Goal: Book appointment/travel/reservation

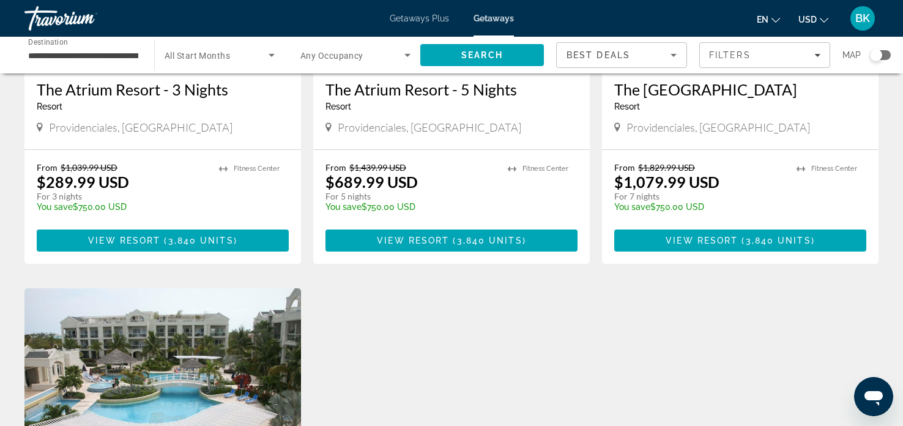
scroll to position [220, 0]
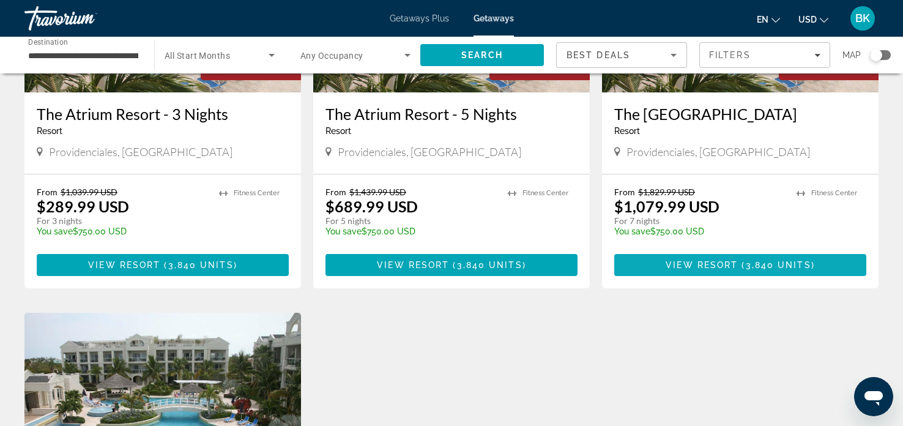
click at [689, 267] on span "View Resort" at bounding box center [701, 265] width 72 height 10
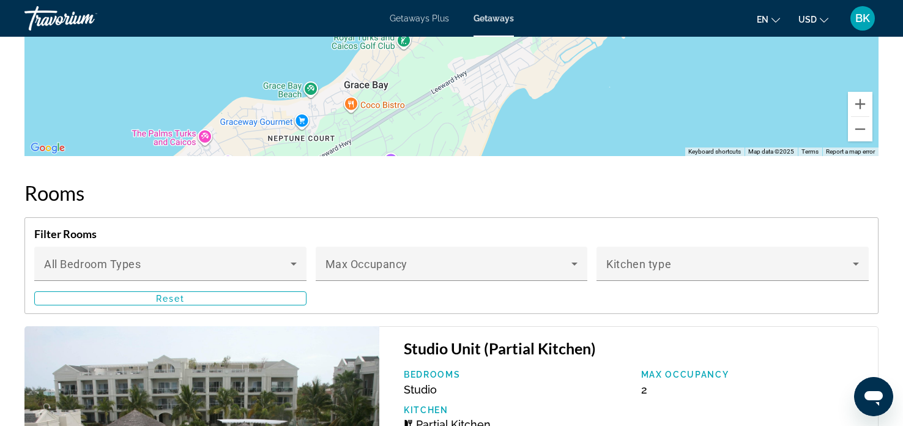
scroll to position [1565, 0]
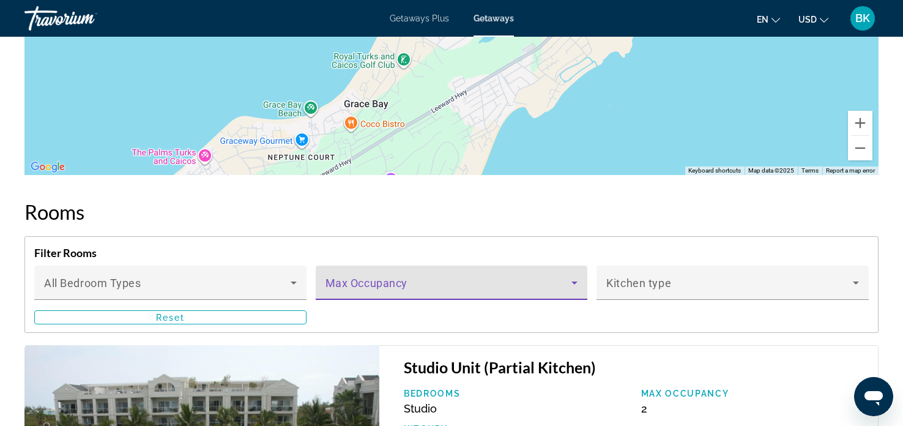
click at [574, 287] on icon "Main content" at bounding box center [574, 282] width 15 height 15
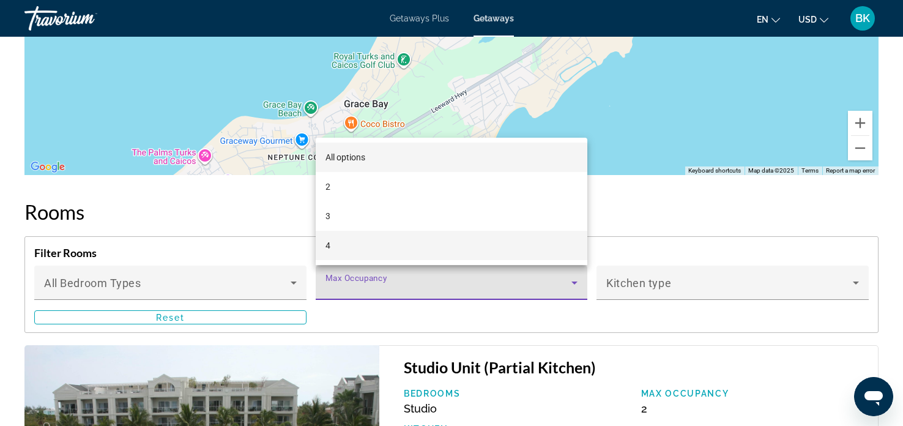
click at [355, 250] on mat-option "4" at bounding box center [452, 245] width 272 height 29
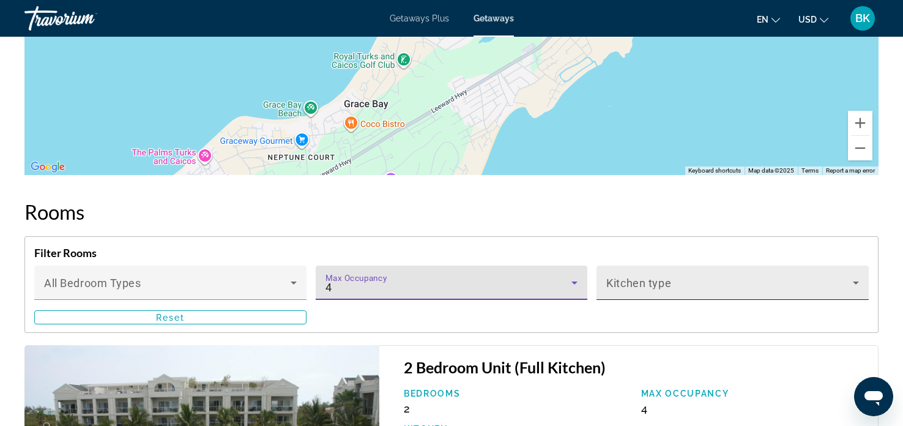
click at [852, 286] on icon "Main content" at bounding box center [855, 282] width 15 height 15
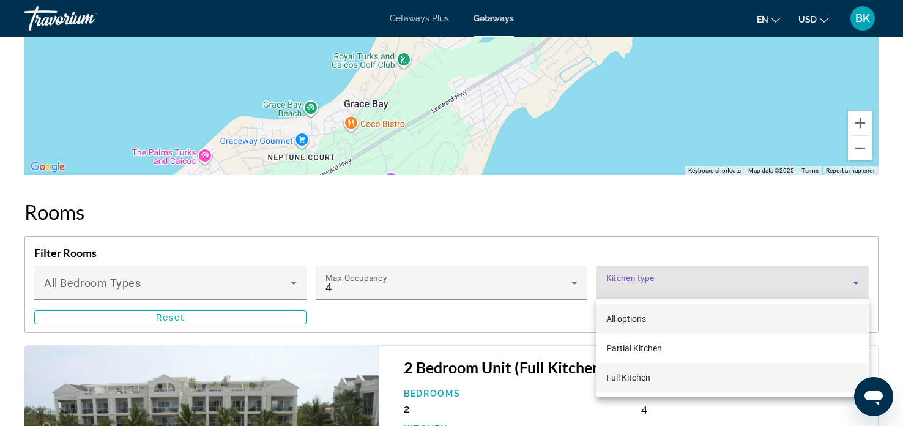
click at [636, 380] on span "Full Kitchen" at bounding box center [628, 377] width 44 height 10
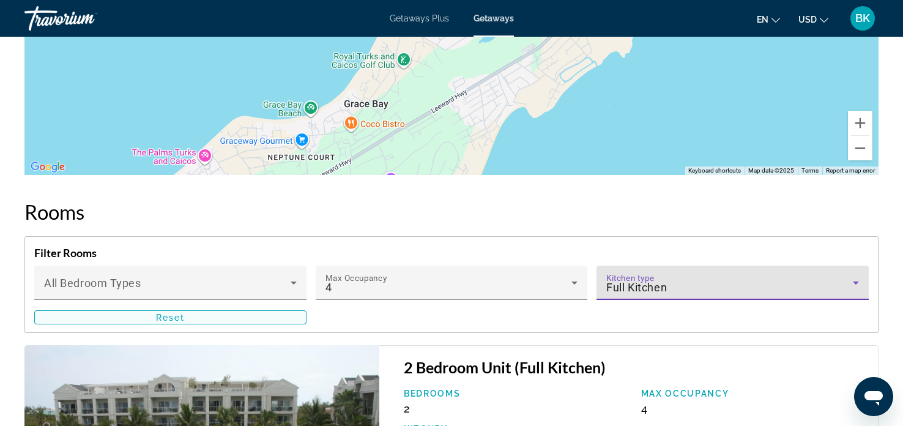
click at [206, 317] on span "Main content" at bounding box center [170, 317] width 271 height 29
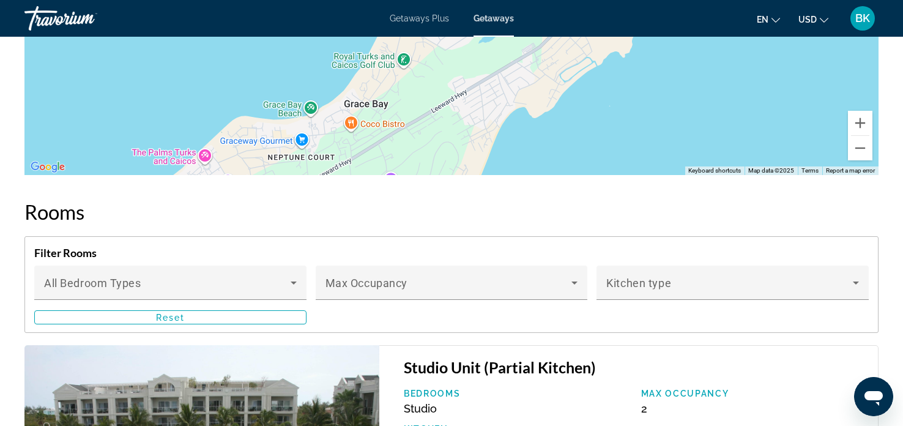
click at [527, 215] on h2 "Rooms" at bounding box center [451, 211] width 854 height 24
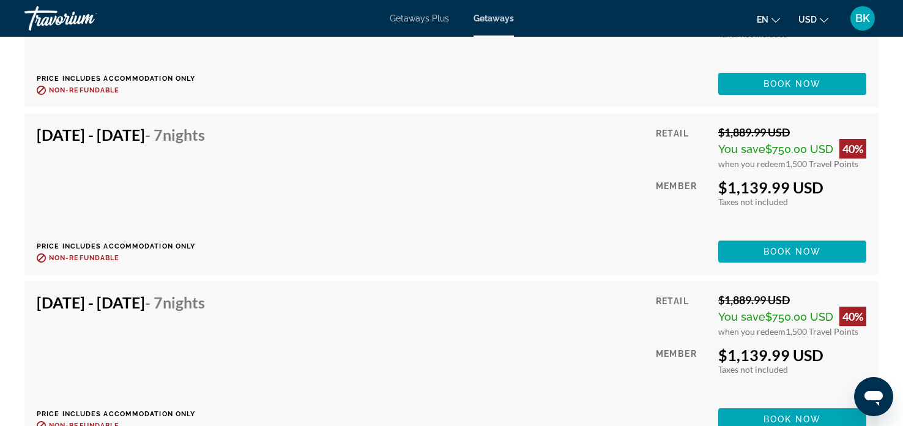
scroll to position [7115, 0]
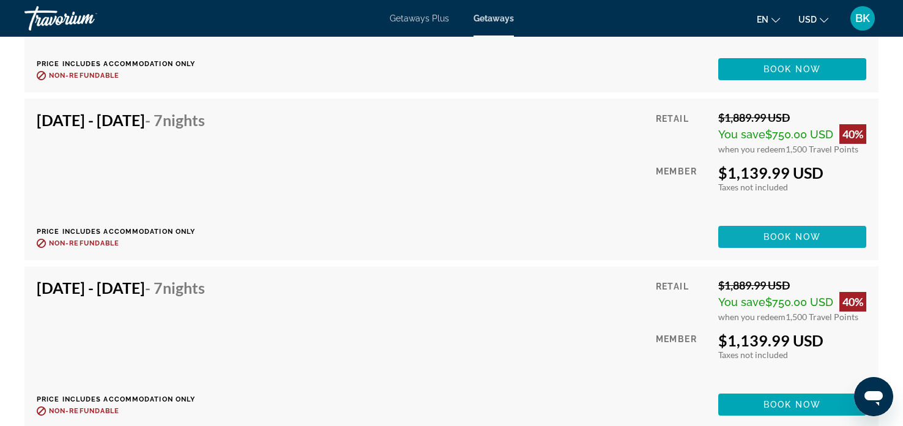
click at [757, 240] on span "Main content" at bounding box center [792, 236] width 148 height 29
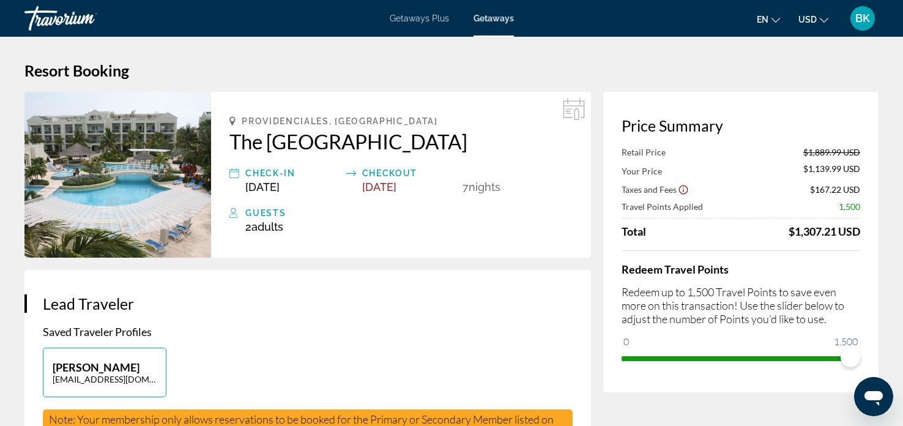
click at [418, 18] on span "Getaways Plus" at bounding box center [419, 18] width 59 height 10
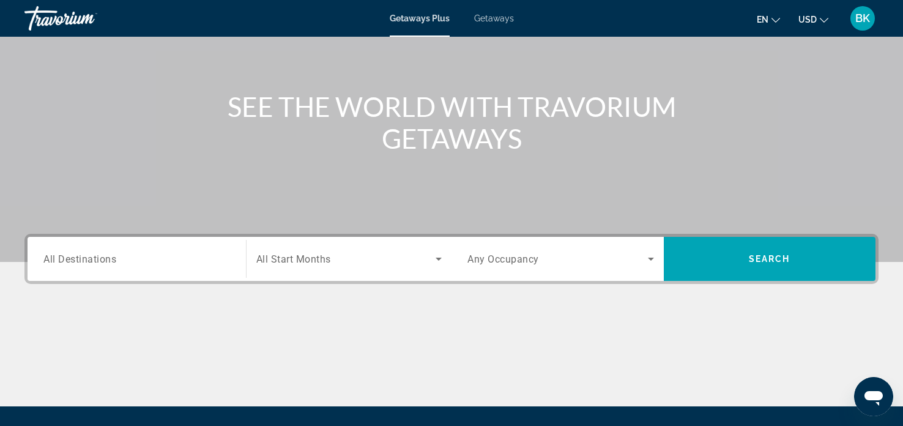
scroll to position [146, 0]
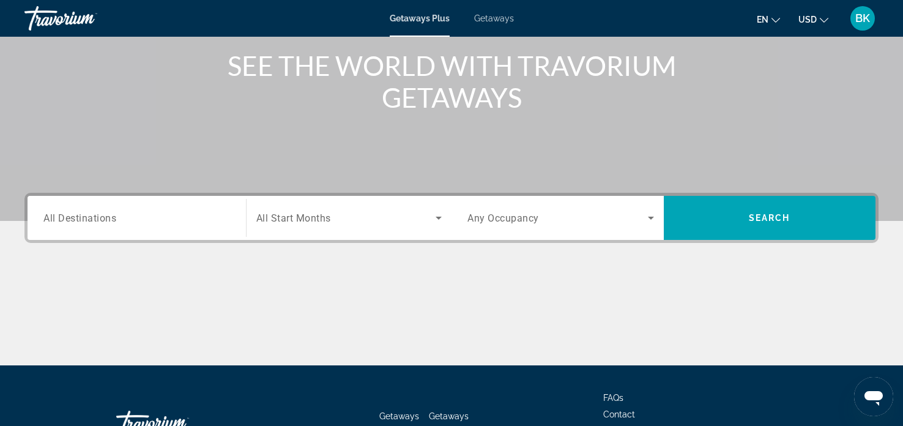
click at [67, 228] on div "Search widget" at bounding box center [136, 218] width 187 height 35
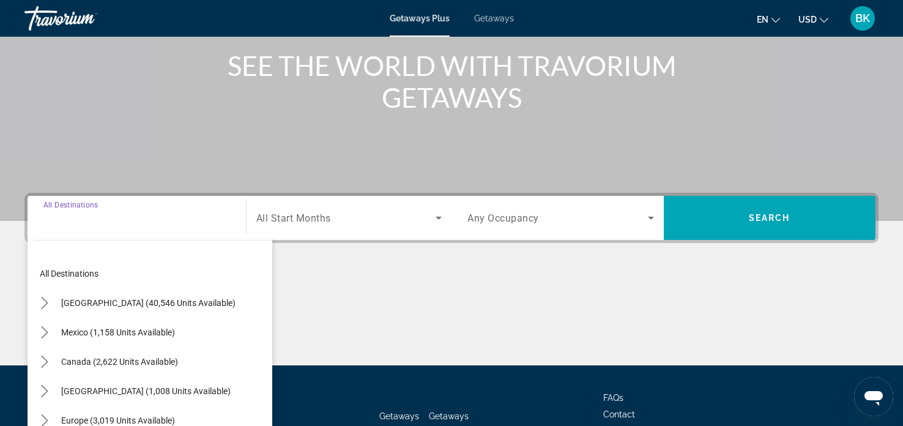
scroll to position [235, 0]
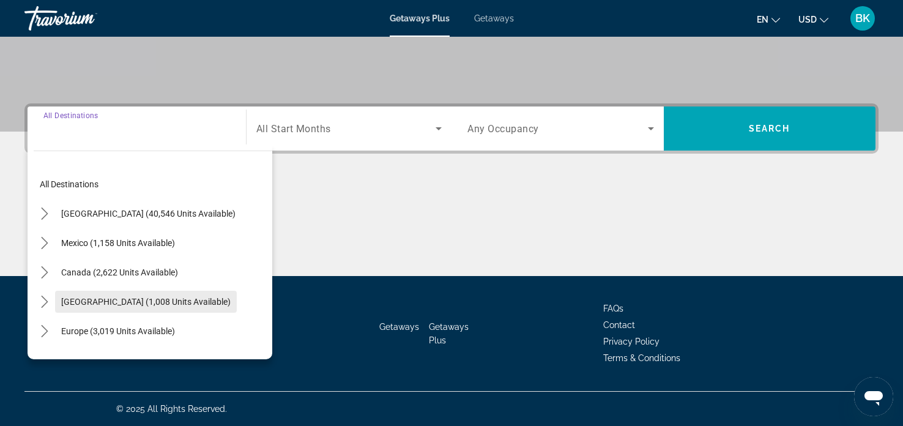
click at [57, 302] on span "Select destination: Caribbean & Atlantic Islands (1,008 units available)" at bounding box center [146, 301] width 182 height 29
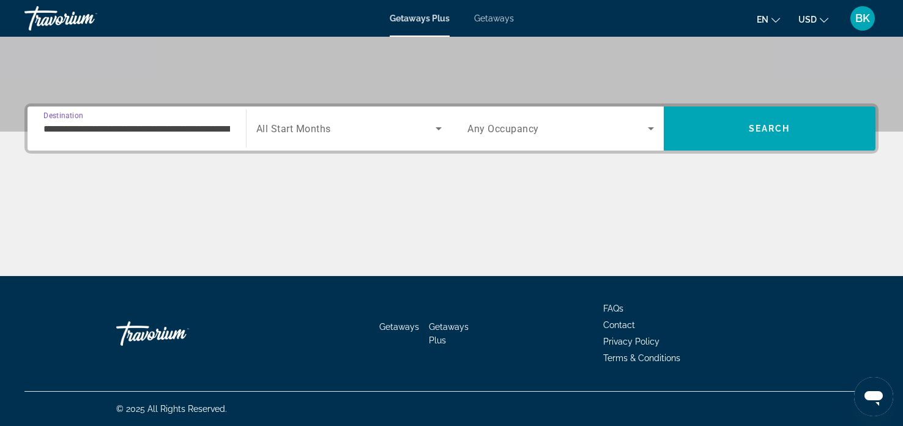
click at [83, 130] on input "**********" at bounding box center [136, 129] width 187 height 15
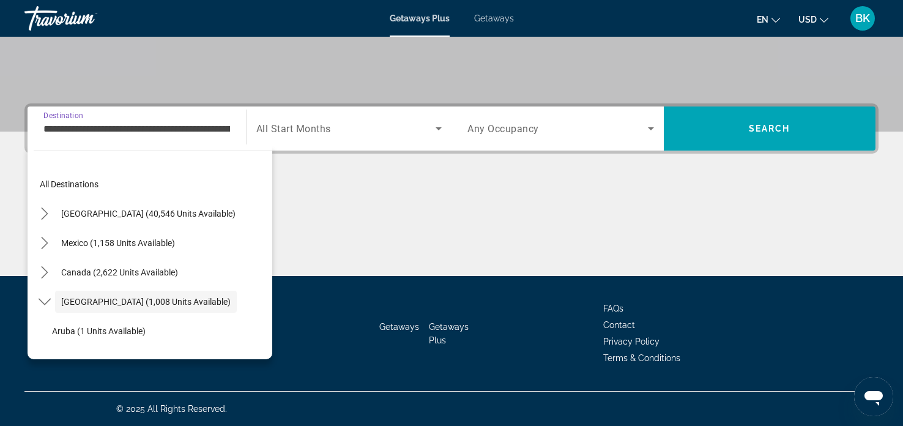
scroll to position [43, 0]
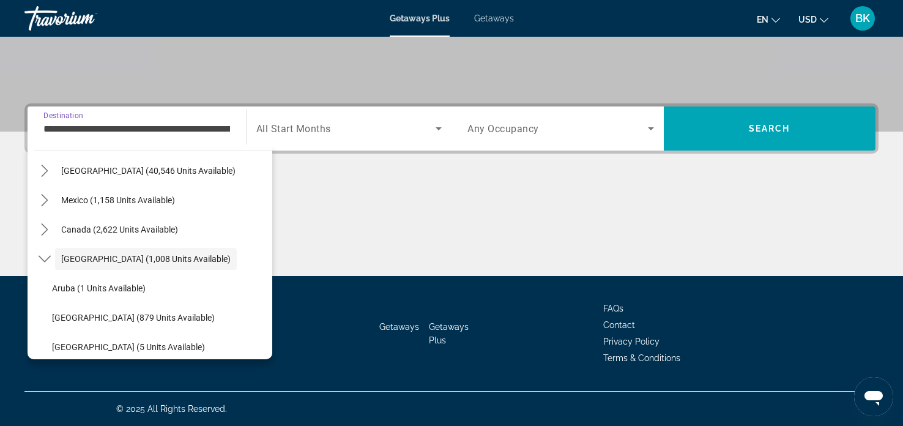
click at [260, 217] on div "Canada (2,622 units available)" at bounding box center [153, 229] width 239 height 29
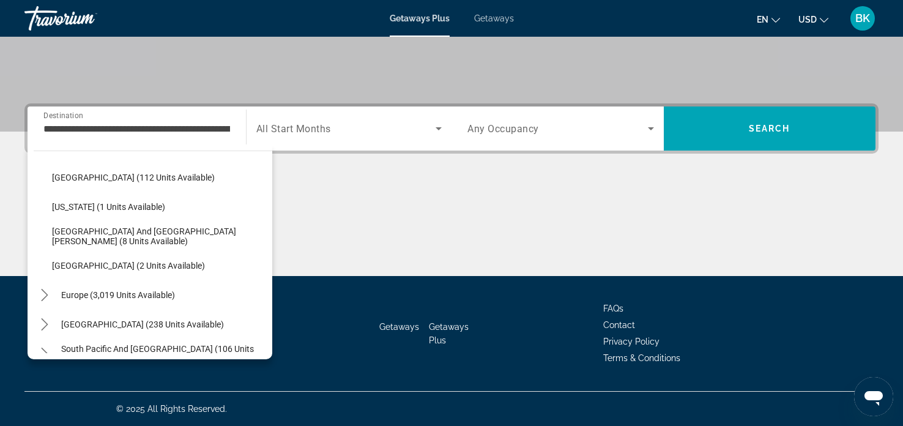
scroll to position [243, 0]
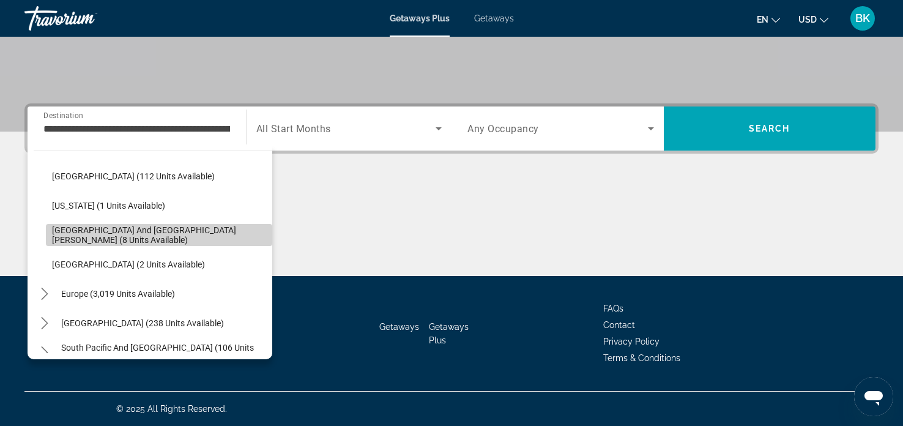
click at [111, 242] on span "Select destination: Sint Maarten and Saint Martin (8 units available)" at bounding box center [159, 234] width 226 height 29
type input "**********"
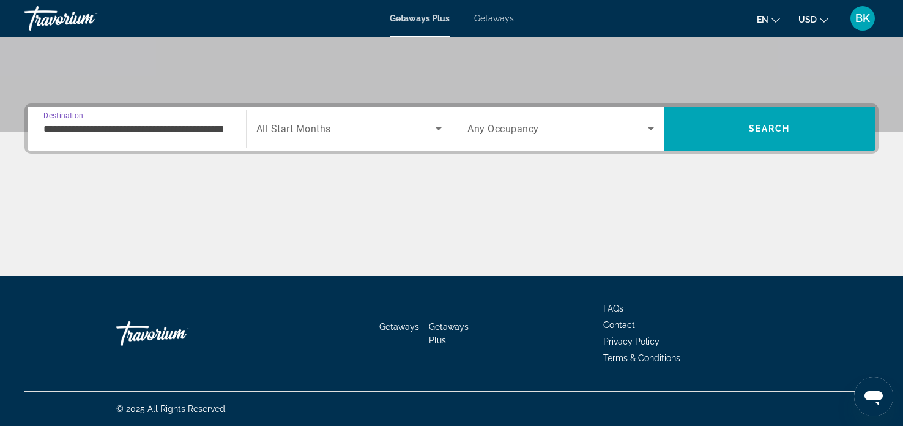
click at [653, 128] on icon "Search widget" at bounding box center [650, 128] width 15 height 15
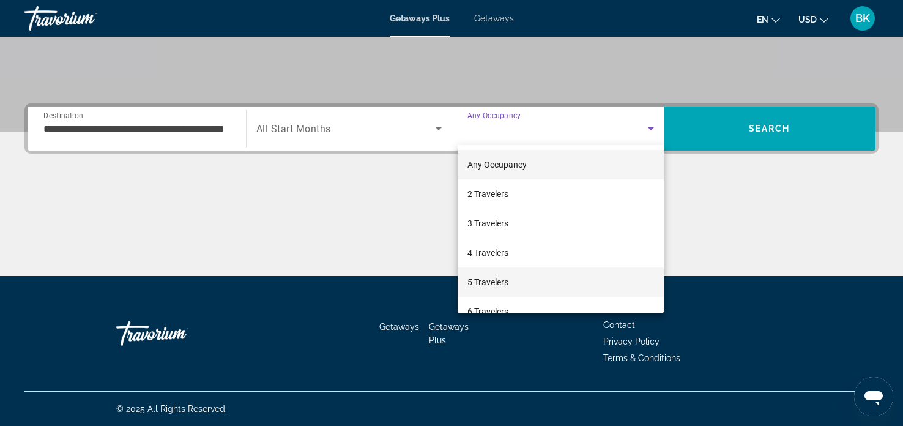
click at [511, 284] on mat-option "5 Travelers" at bounding box center [561, 281] width 206 height 29
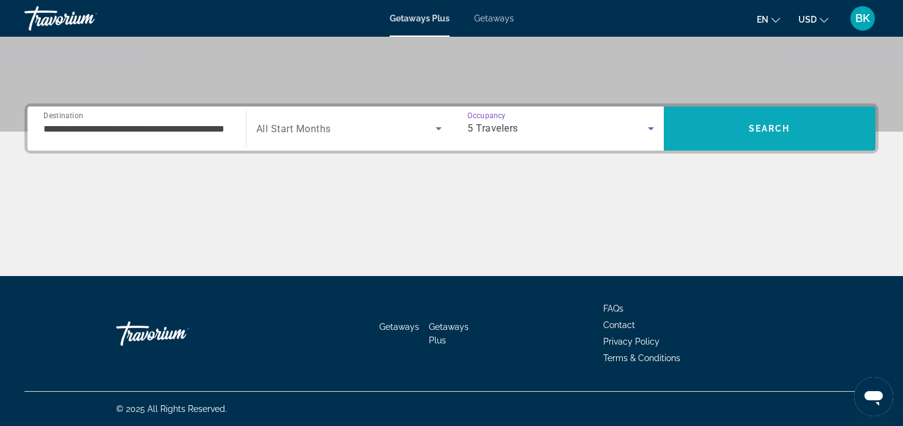
click at [773, 134] on span "Search" at bounding box center [770, 128] width 212 height 29
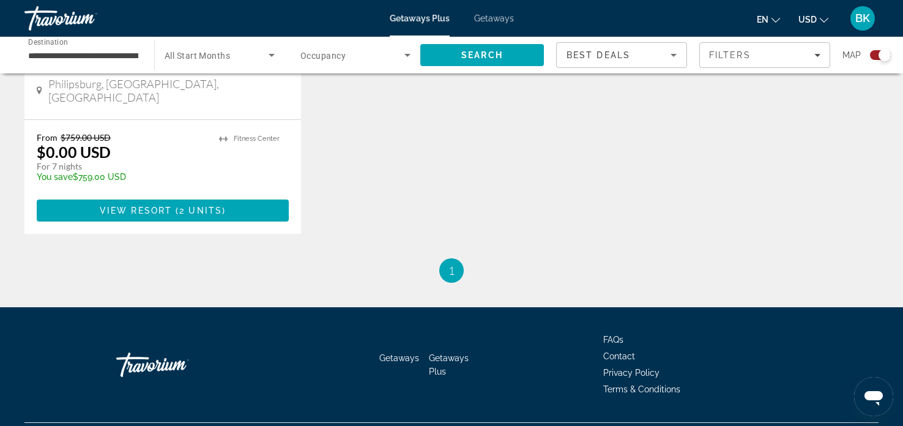
scroll to position [684, 0]
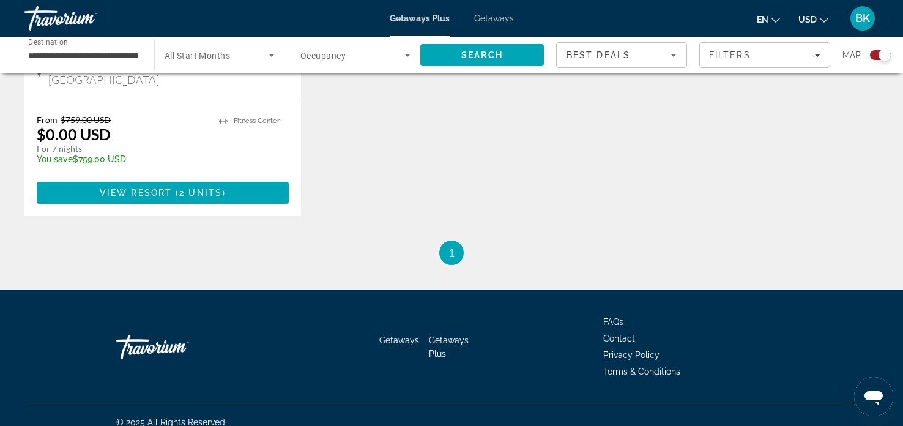
click at [110, 52] on input "**********" at bounding box center [83, 55] width 110 height 15
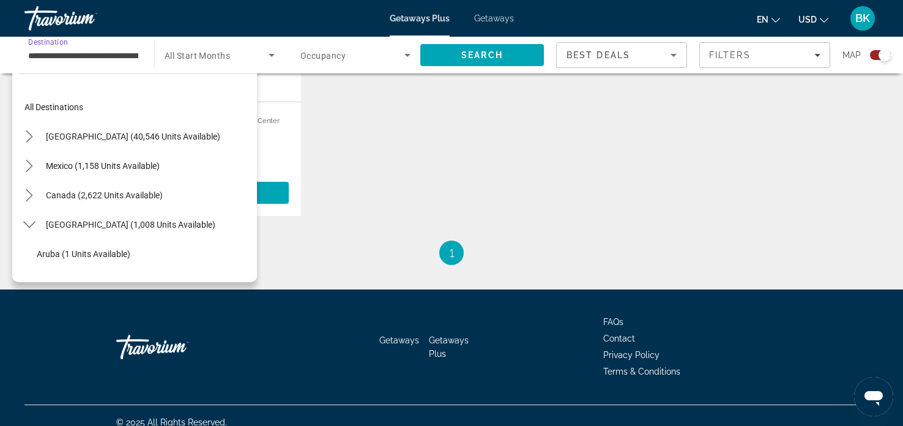
scroll to position [220, 0]
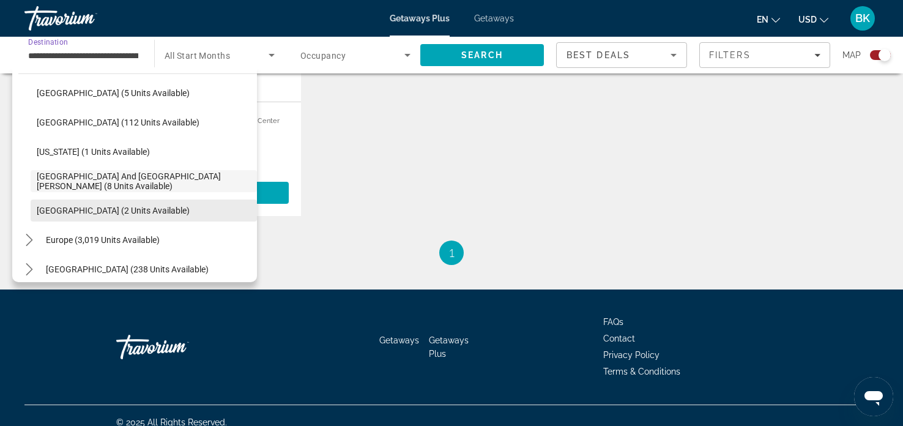
click at [168, 207] on span "Select destination: Virgin Islands (2 units available)" at bounding box center [144, 210] width 226 height 29
type input "**********"
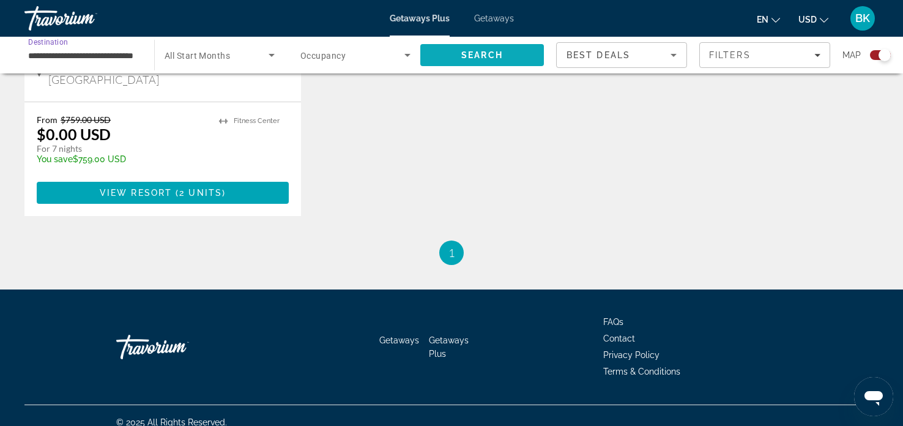
click at [477, 52] on span "Search" at bounding box center [482, 55] width 42 height 10
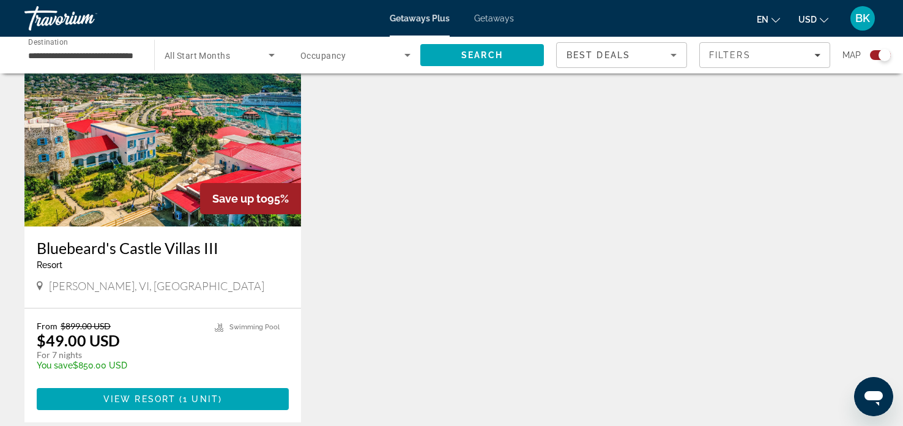
scroll to position [464, 0]
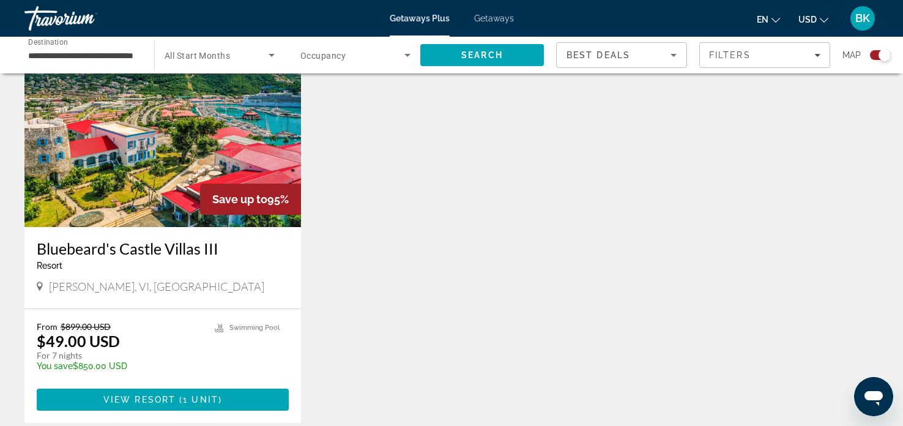
click at [145, 133] on img "Main content" at bounding box center [162, 129] width 276 height 196
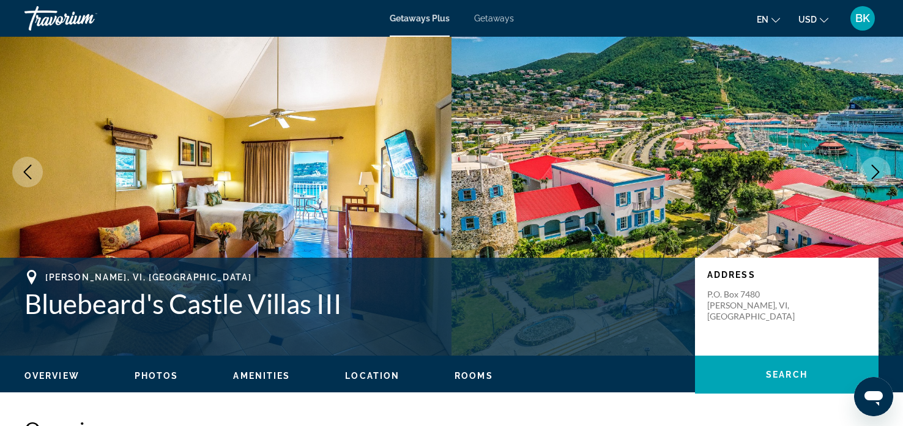
scroll to position [73, 0]
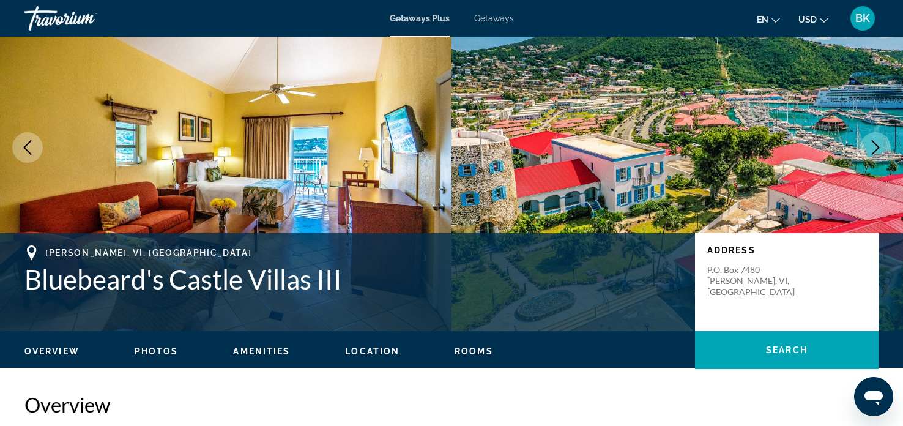
click at [876, 144] on icon "Next image" at bounding box center [876, 147] width 8 height 15
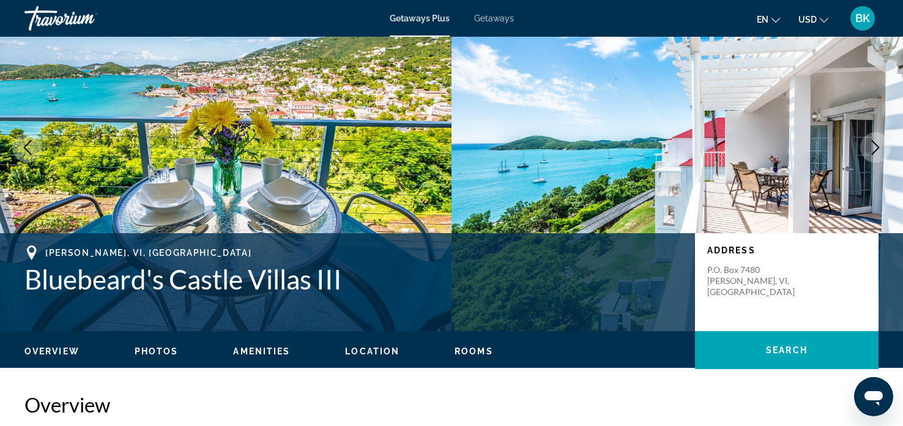
click at [876, 144] on icon "Next image" at bounding box center [876, 147] width 8 height 15
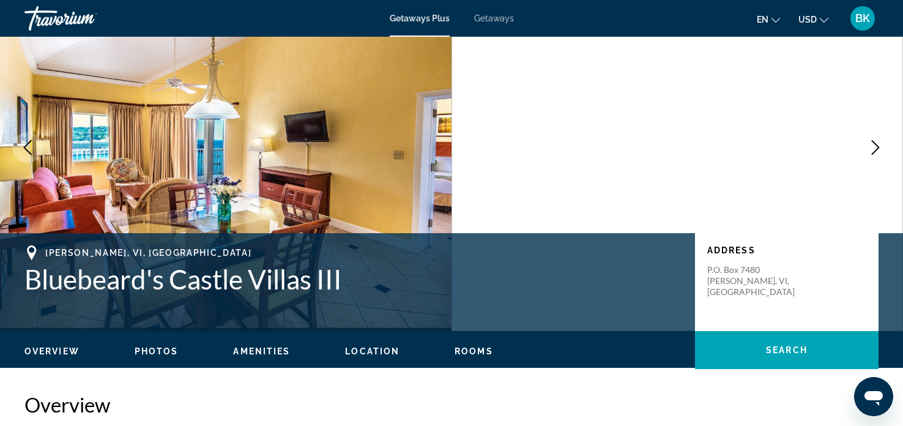
click at [876, 144] on icon "Next image" at bounding box center [876, 147] width 8 height 15
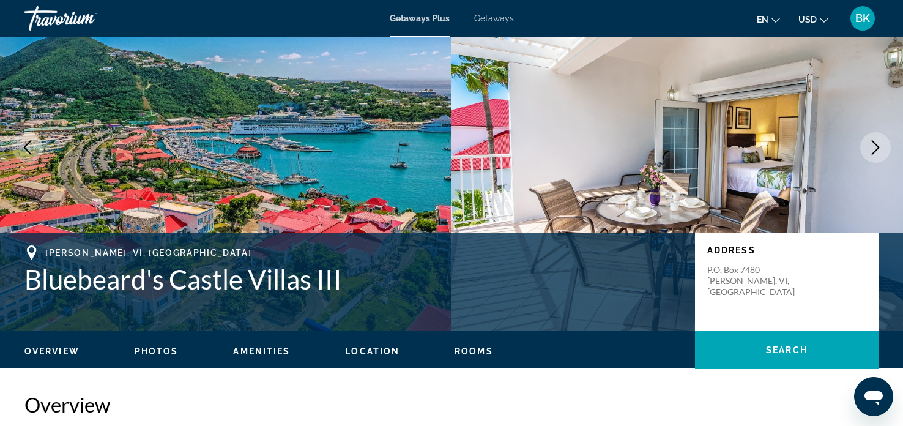
click at [876, 144] on icon "Next image" at bounding box center [876, 147] width 8 height 15
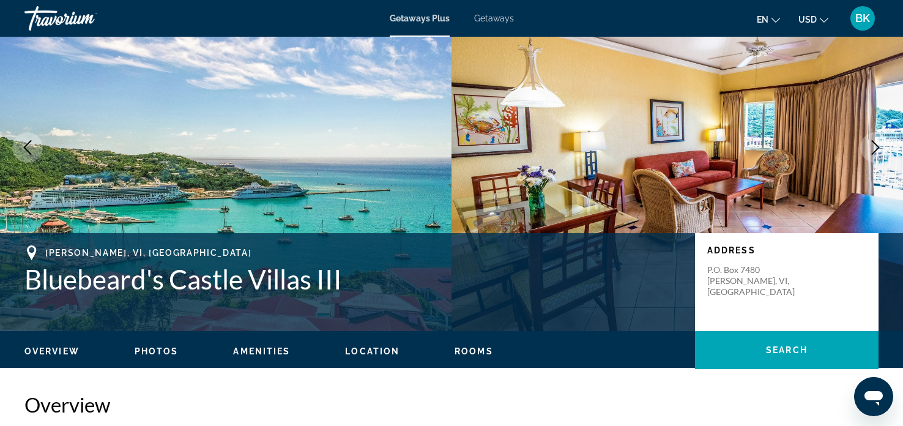
click at [876, 144] on icon "Next image" at bounding box center [876, 147] width 8 height 15
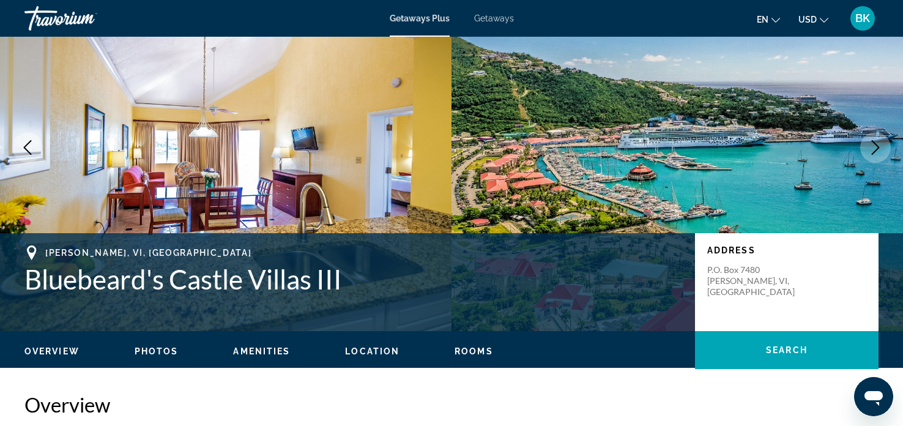
click at [875, 147] on icon "Next image" at bounding box center [875, 147] width 15 height 15
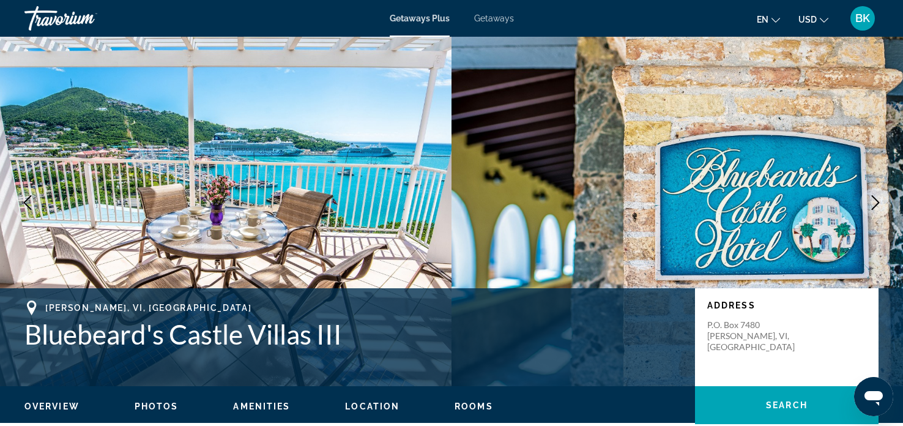
scroll to position [0, 0]
